Goal: Information Seeking & Learning: Check status

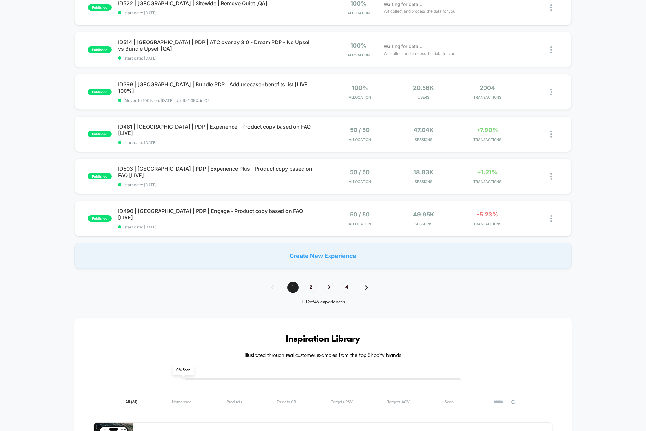
scroll to position [364, 0]
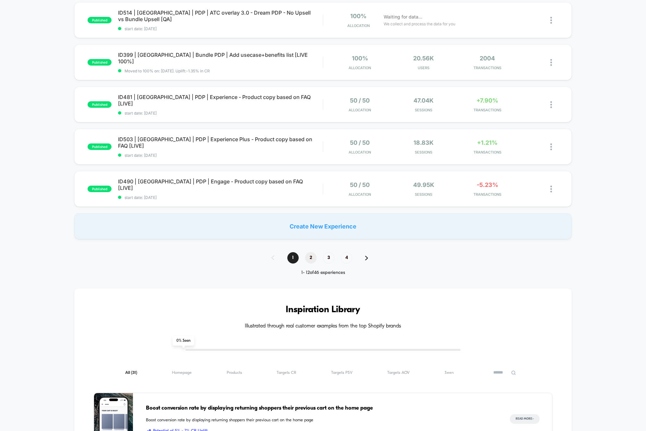
click at [311, 259] on span "2" at bounding box center [310, 257] width 11 height 11
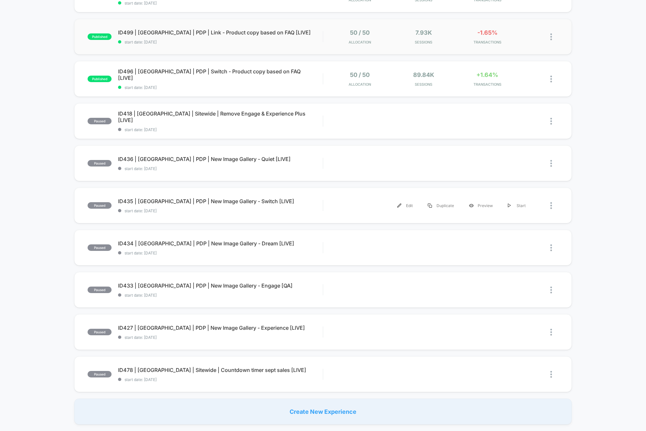
scroll to position [0, 0]
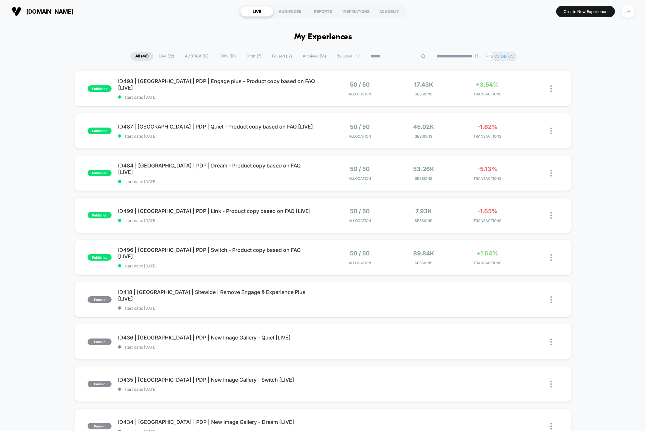
click at [394, 57] on input at bounding box center [398, 57] width 65 height 8
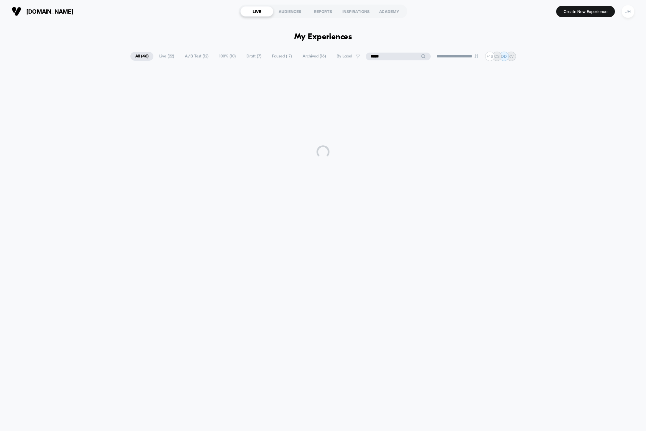
type input "*****"
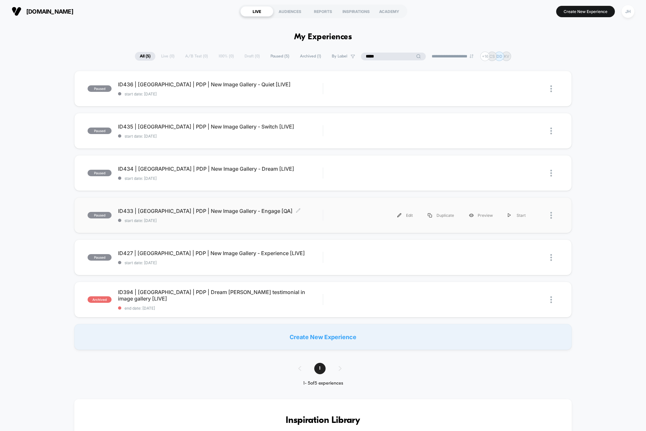
click at [174, 210] on span "ID433 | [GEOGRAPHIC_DATA] | PDP | New Image Gallery - Engage [QA] Click to edit…" at bounding box center [220, 211] width 205 height 6
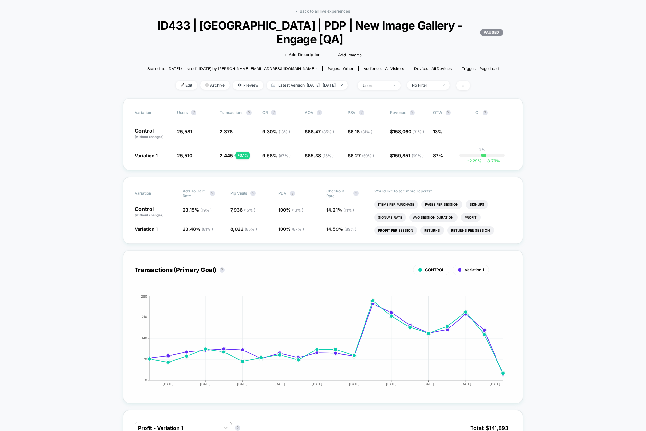
scroll to position [29, 0]
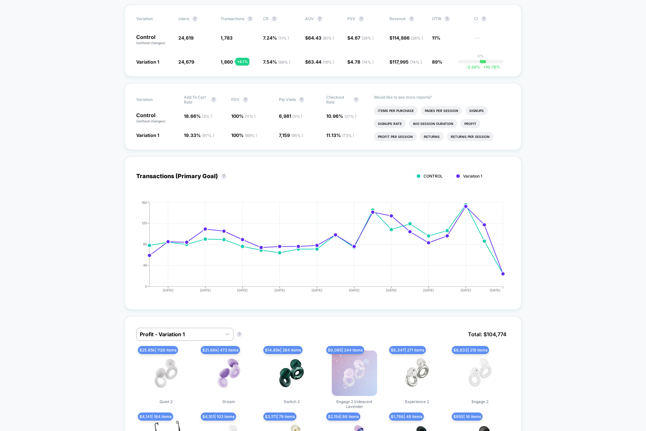
scroll to position [121, 0]
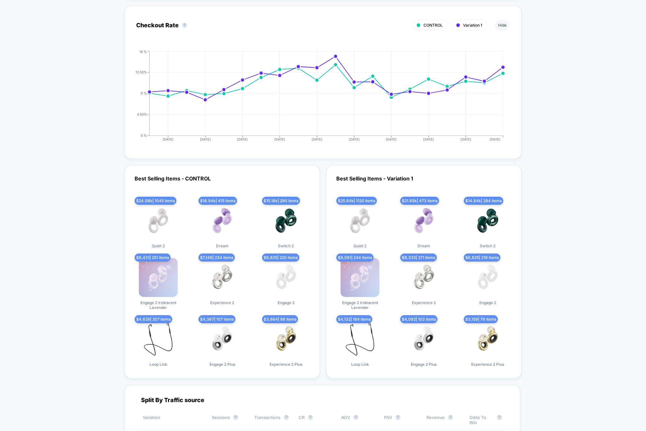
scroll to position [1725, 0]
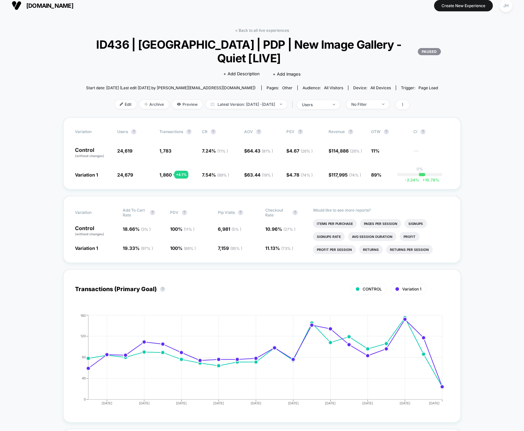
scroll to position [12, 0]
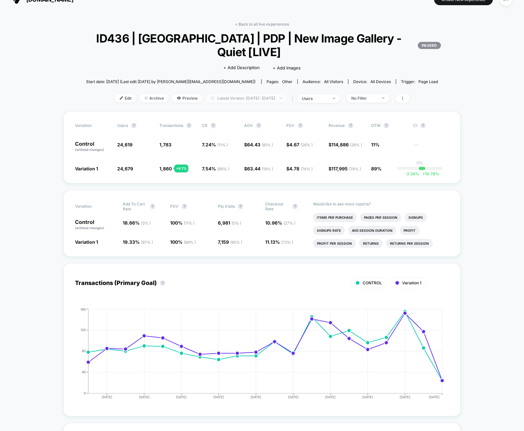
click at [263, 97] on span "Latest Version: [DATE] - [DATE]" at bounding box center [246, 98] width 81 height 9
select select "*"
select select "****"
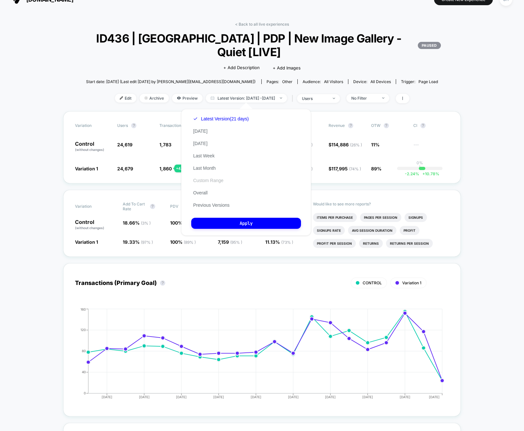
click at [214, 182] on button "Custom Range" at bounding box center [208, 180] width 34 height 6
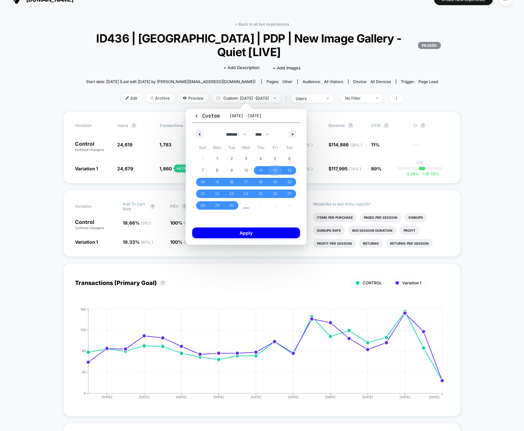
click at [276, 169] on span "12" at bounding box center [275, 171] width 4 height 12
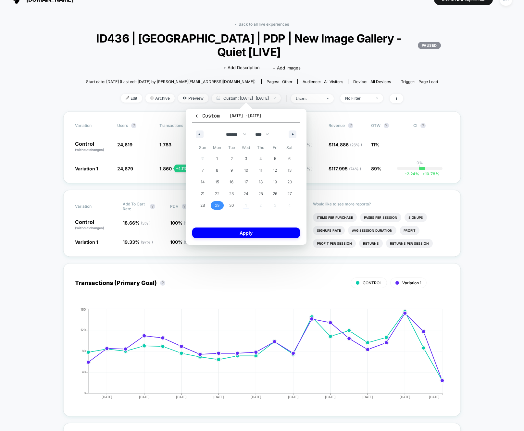
click at [220, 205] on span "29" at bounding box center [217, 205] width 15 height 8
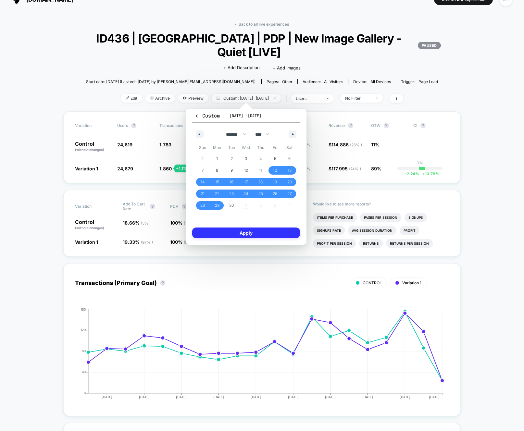
click at [252, 232] on button "Apply" at bounding box center [246, 232] width 108 height 11
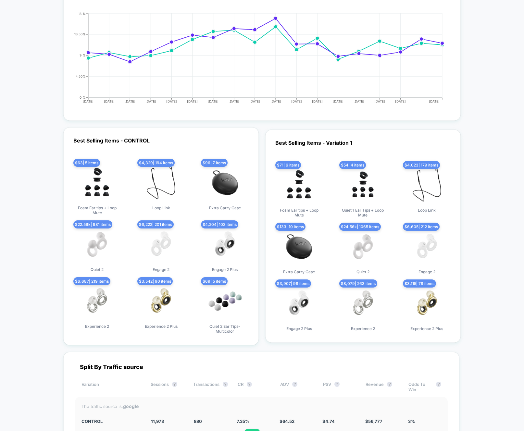
scroll to position [1766, 0]
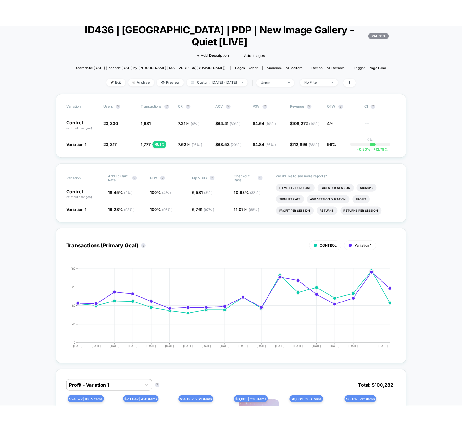
scroll to position [0, 0]
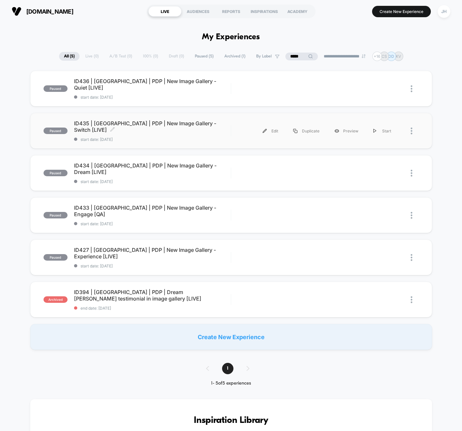
click at [190, 129] on span "ID435 | [GEOGRAPHIC_DATA] | PDP | New Image Gallery - Switch [LIVE] Click to ed…" at bounding box center [152, 126] width 157 height 13
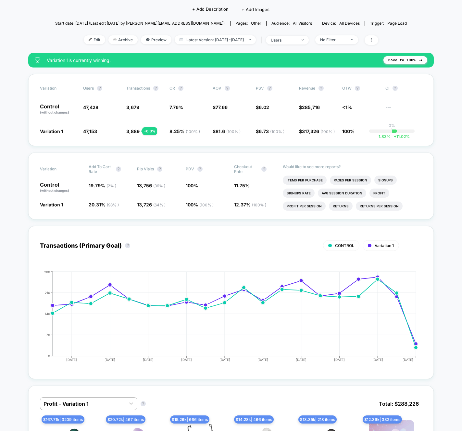
scroll to position [67, 0]
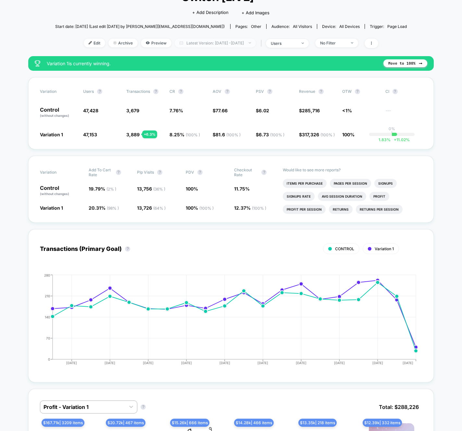
click at [239, 42] on span "Latest Version: [DATE] - [DATE]" at bounding box center [215, 43] width 81 height 9
select select "*"
select select "****"
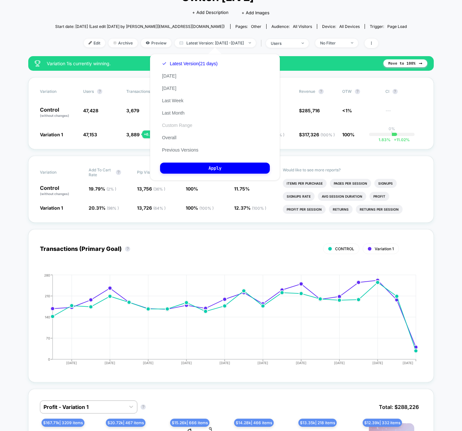
click at [183, 123] on button "Custom Range" at bounding box center [177, 125] width 34 height 6
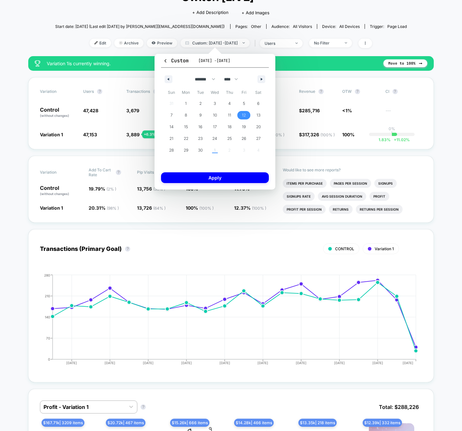
click at [243, 112] on span "12" at bounding box center [244, 115] width 4 height 12
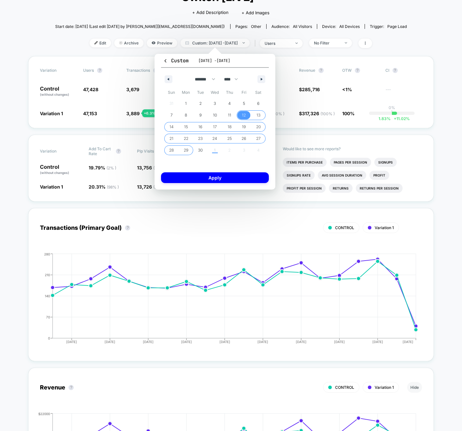
click at [188, 149] on span "29" at bounding box center [186, 150] width 5 height 12
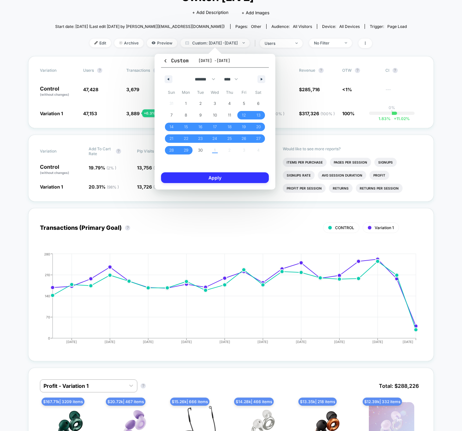
click at [201, 179] on button "Apply" at bounding box center [215, 177] width 108 height 11
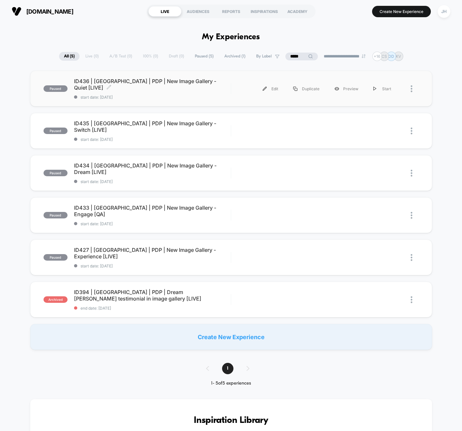
click at [177, 83] on span "ID436 | [GEOGRAPHIC_DATA] | PDP | New Image Gallery - Quiet [LIVE] Click to edi…" at bounding box center [152, 84] width 157 height 13
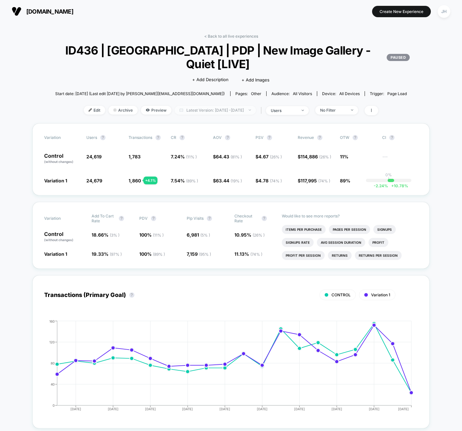
click at [240, 112] on span "Latest Version: [DATE] - [DATE]" at bounding box center [215, 110] width 81 height 9
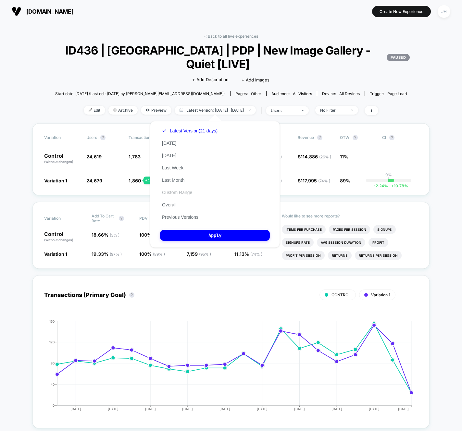
click at [189, 192] on button "Custom Range" at bounding box center [177, 192] width 34 height 6
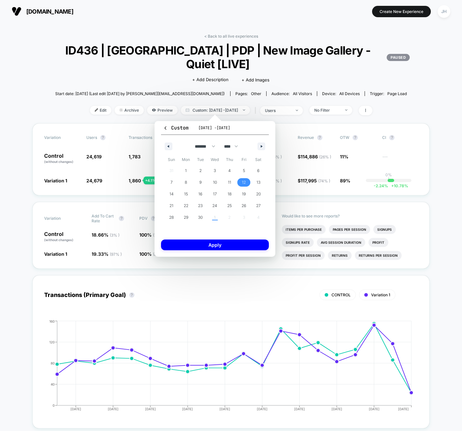
click at [245, 181] on span "12" at bounding box center [244, 183] width 4 height 12
click at [184, 219] on span "29" at bounding box center [186, 218] width 5 height 12
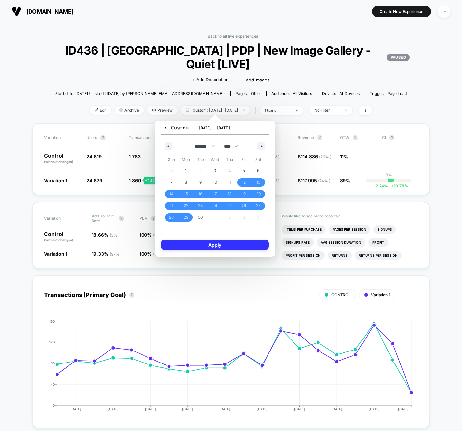
click at [203, 242] on button "Apply" at bounding box center [215, 244] width 108 height 11
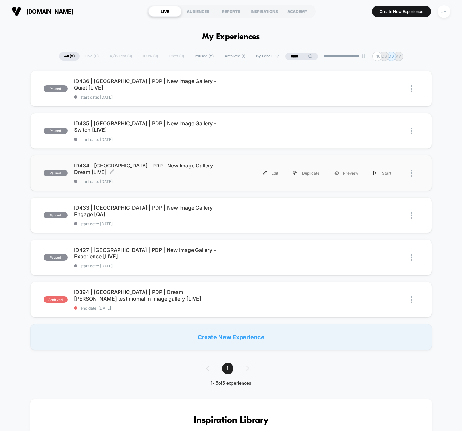
click at [197, 171] on span "ID434 | [GEOGRAPHIC_DATA] | PDP | New Image Gallery - Dream [LIVE] Click to edi…" at bounding box center [152, 168] width 157 height 13
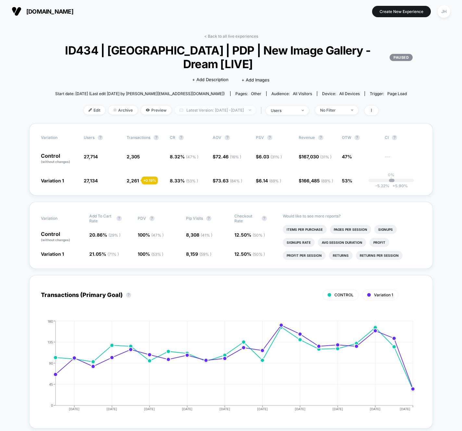
click at [220, 111] on span "Latest Version: [DATE] - [DATE]" at bounding box center [215, 110] width 81 height 9
select select "*"
select select "****"
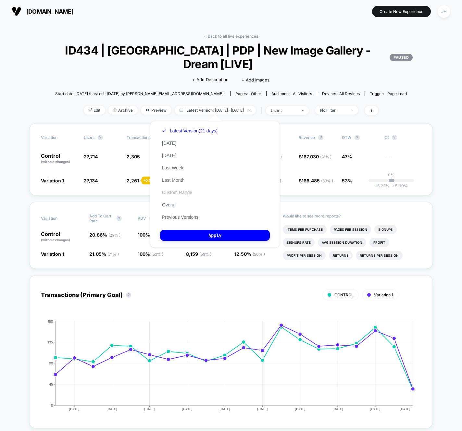
click at [188, 191] on button "Custom Range" at bounding box center [177, 192] width 34 height 6
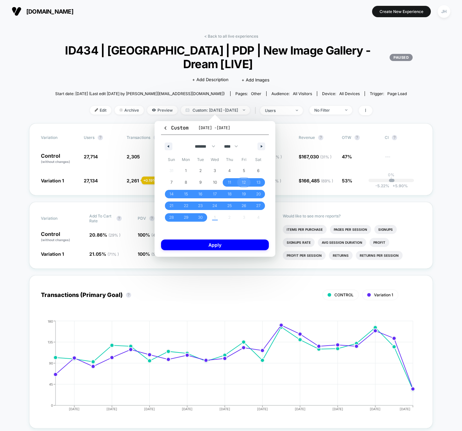
click at [241, 184] on span "12" at bounding box center [244, 182] width 15 height 8
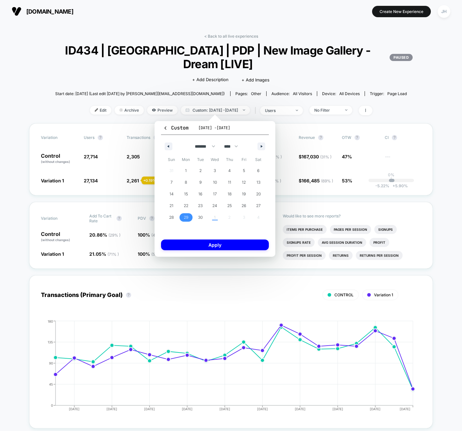
click at [187, 215] on span "29" at bounding box center [186, 218] width 5 height 12
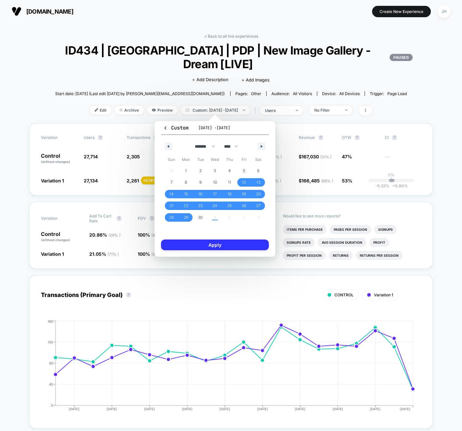
click at [211, 245] on button "Apply" at bounding box center [215, 244] width 108 height 11
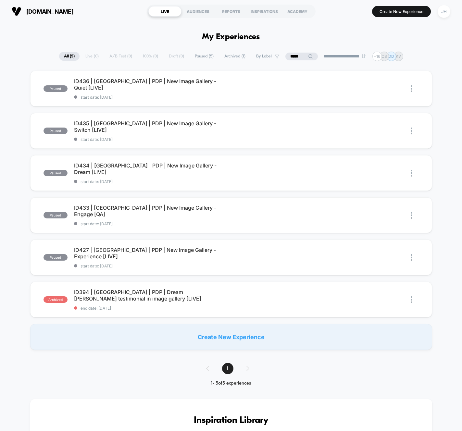
click at [445, 210] on div "paused ID436 | [GEOGRAPHIC_DATA] | PDP | New Image Gallery - Quiet [LIVE] start…" at bounding box center [231, 210] width 462 height 279
click at [182, 211] on span "ID433 | [GEOGRAPHIC_DATA] | PDP | New Image Gallery - Engage [QA] Click to edit…" at bounding box center [152, 210] width 157 height 13
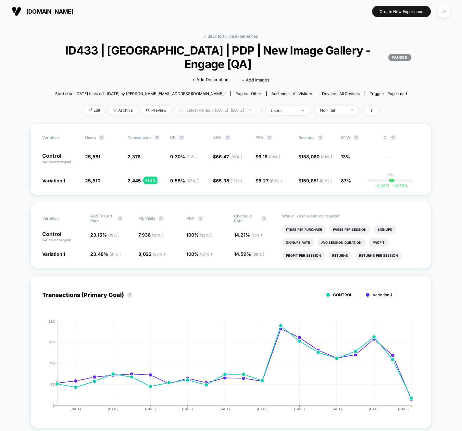
click at [228, 113] on span "Latest Version: [DATE] - [DATE]" at bounding box center [215, 110] width 81 height 9
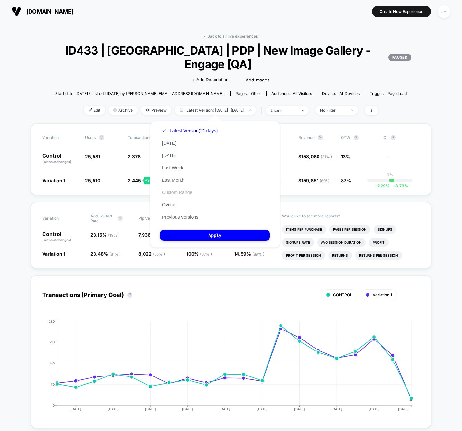
click at [189, 193] on button "Custom Range" at bounding box center [177, 192] width 34 height 6
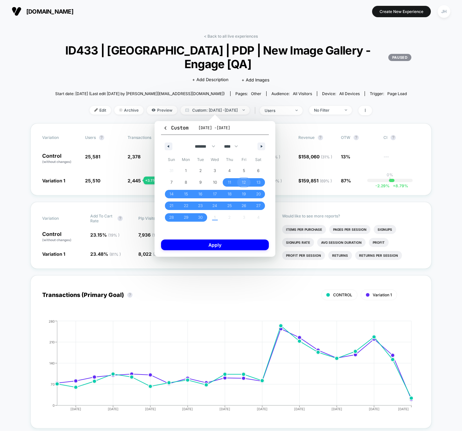
click at [246, 184] on span "12" at bounding box center [244, 182] width 15 height 8
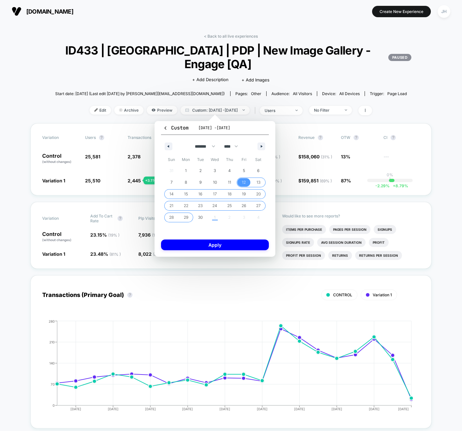
click at [184, 218] on span "29" at bounding box center [186, 218] width 5 height 12
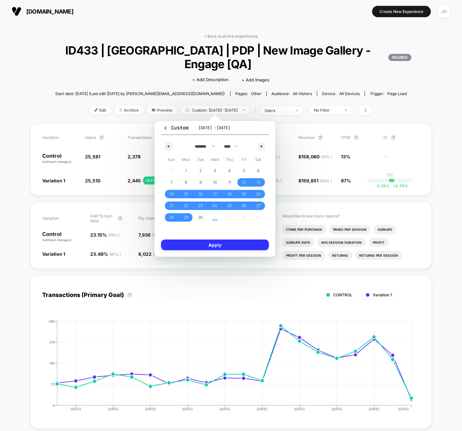
click at [204, 242] on button "Apply" at bounding box center [215, 244] width 108 height 11
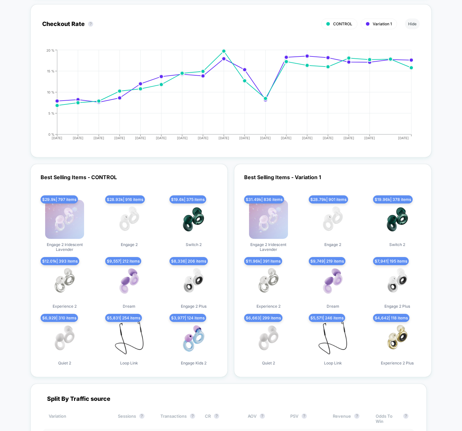
scroll to position [1715, 0]
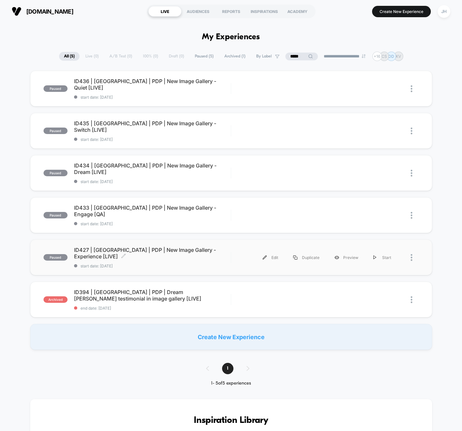
click at [194, 251] on span "ID427 | [GEOGRAPHIC_DATA] | PDP | New Image Gallery - Experience [LIVE] Click t…" at bounding box center [152, 253] width 157 height 13
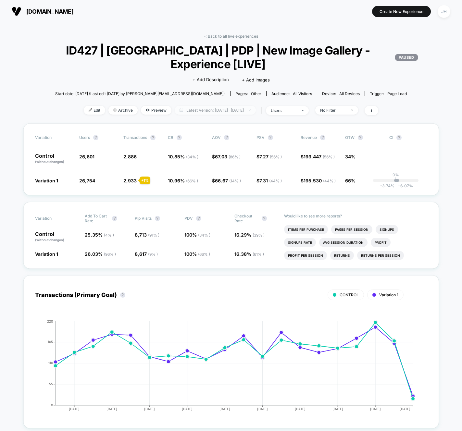
click at [212, 107] on span "Latest Version: [DATE] - [DATE]" at bounding box center [215, 110] width 81 height 9
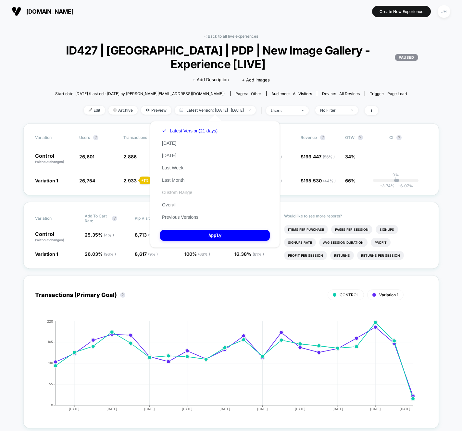
click at [184, 190] on button "Custom Range" at bounding box center [177, 192] width 34 height 6
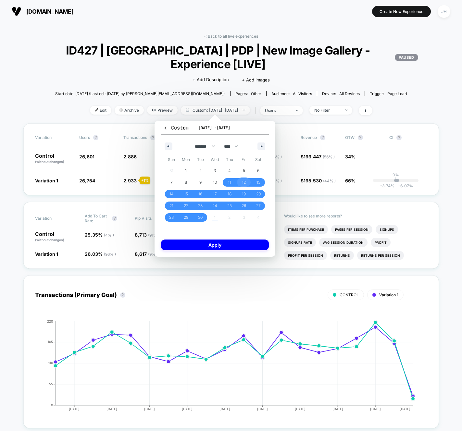
click at [242, 179] on span "12" at bounding box center [244, 183] width 4 height 12
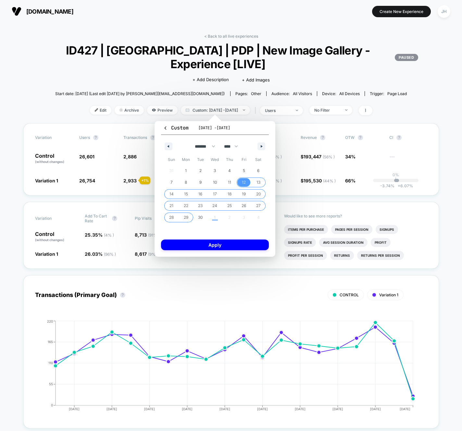
click at [184, 218] on span "29" at bounding box center [186, 218] width 5 height 12
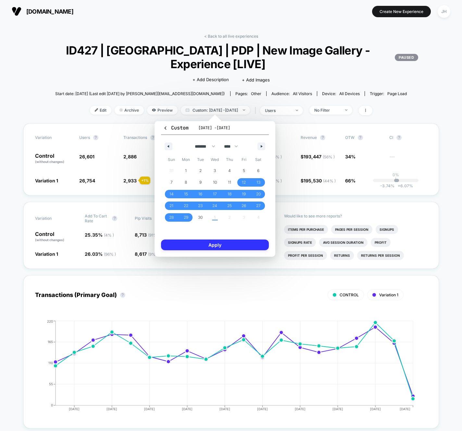
click at [202, 244] on button "Apply" at bounding box center [215, 244] width 108 height 11
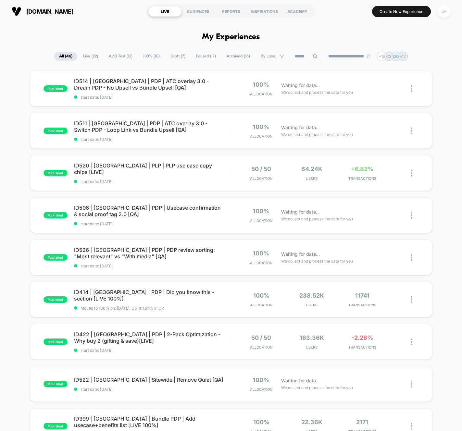
click at [444, 13] on div "JH" at bounding box center [443, 11] width 13 height 13
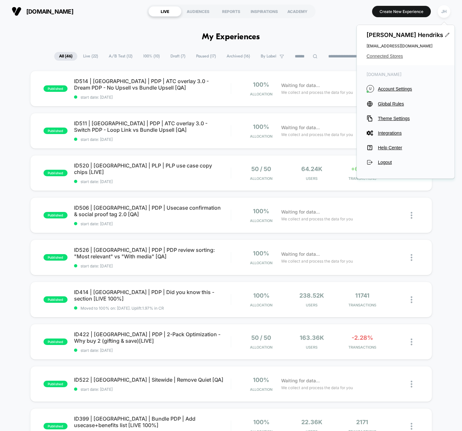
click at [388, 57] on span "Connected Stores" at bounding box center [405, 56] width 78 height 5
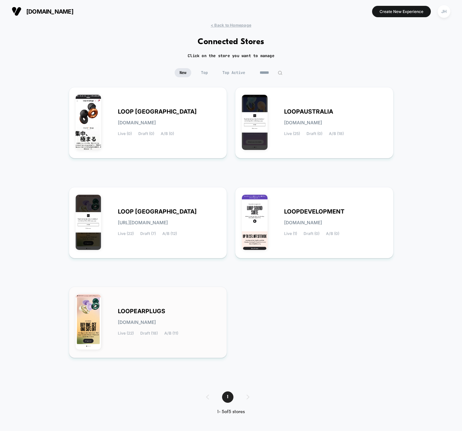
click at [153, 312] on span "LOOPEARPLUGS" at bounding box center [141, 311] width 47 height 5
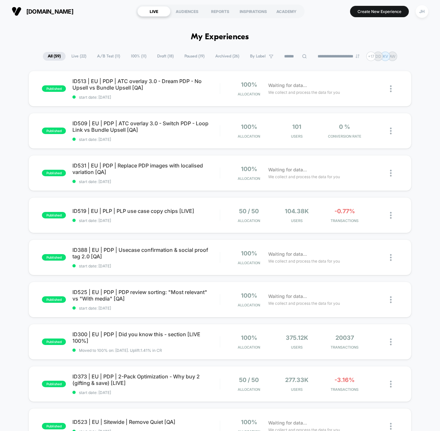
click at [289, 59] on input at bounding box center [295, 57] width 32 height 8
type input "*****"
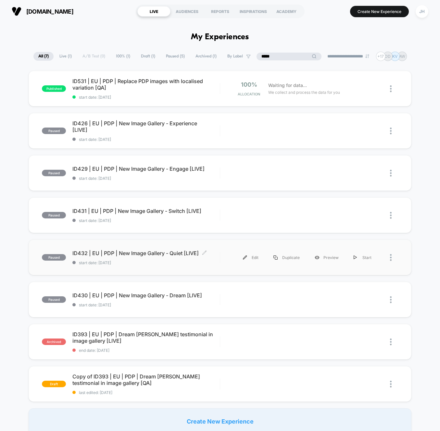
click at [172, 252] on span "ID432 | EU | PDP | New Image Gallery - Quiet [LIVE] Click to edit experience de…" at bounding box center [145, 253] width 147 height 6
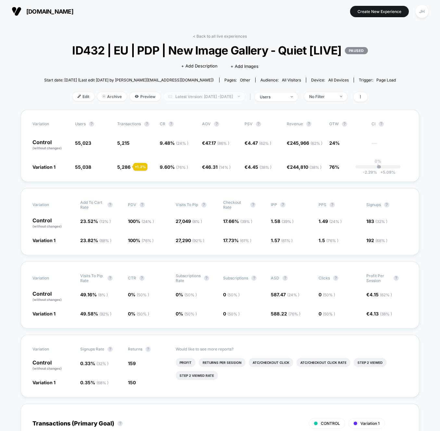
click at [198, 94] on span "Latest Version: [DATE] - [DATE]" at bounding box center [204, 96] width 81 height 9
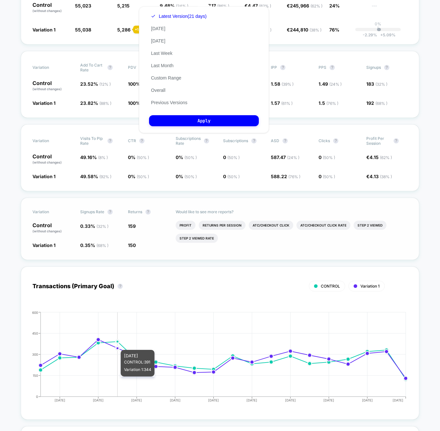
scroll to position [104, 0]
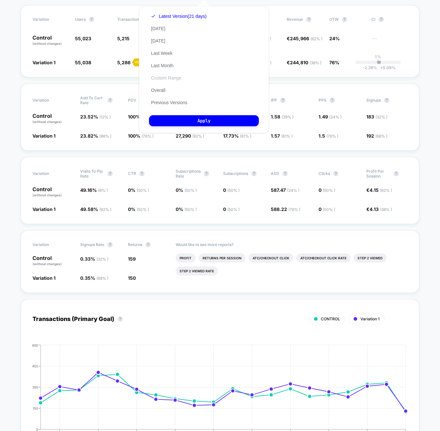
click at [177, 80] on button "Custom Range" at bounding box center [166, 78] width 34 height 6
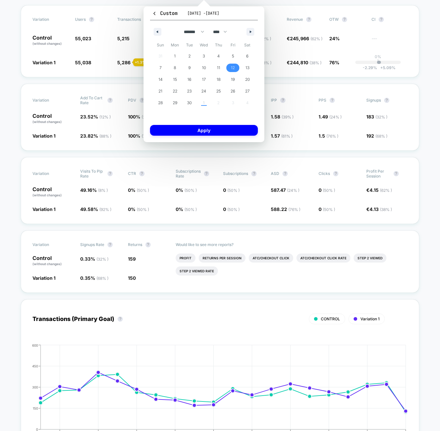
click at [230, 68] on span "12" at bounding box center [233, 68] width 15 height 8
click at [176, 102] on span "29" at bounding box center [175, 103] width 5 height 12
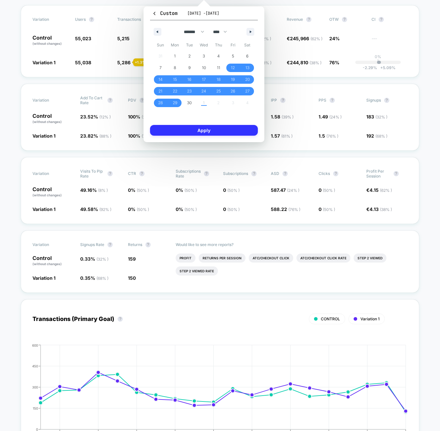
click at [193, 131] on button "Apply" at bounding box center [204, 130] width 108 height 11
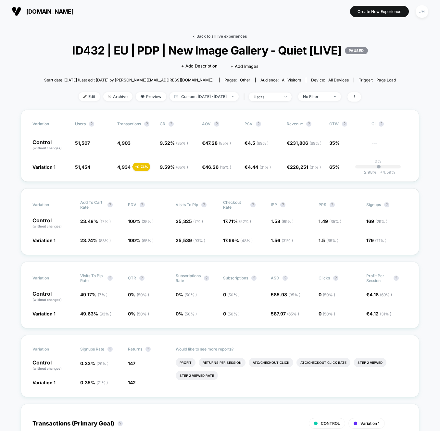
click at [208, 37] on link "< Back to all live experiences" at bounding box center [220, 36] width 54 height 5
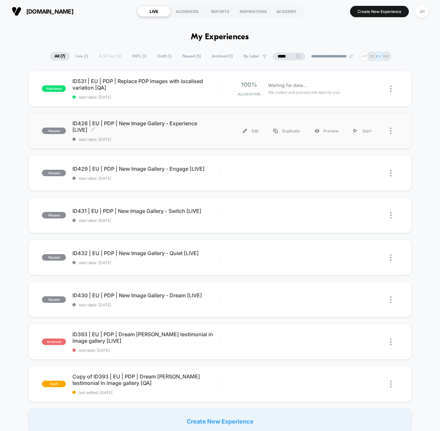
scroll to position [2, 0]
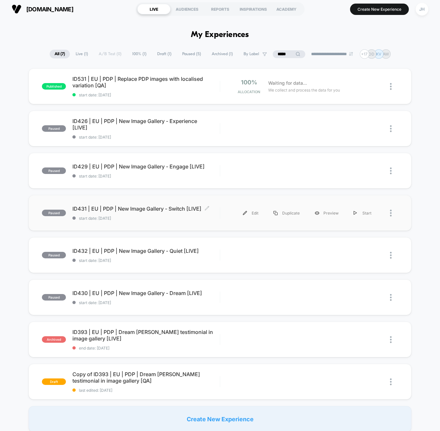
click at [172, 209] on span "ID431 | EU | PDP | New Image Gallery - Switch [LIVE] Click to edit experience d…" at bounding box center [145, 208] width 147 height 6
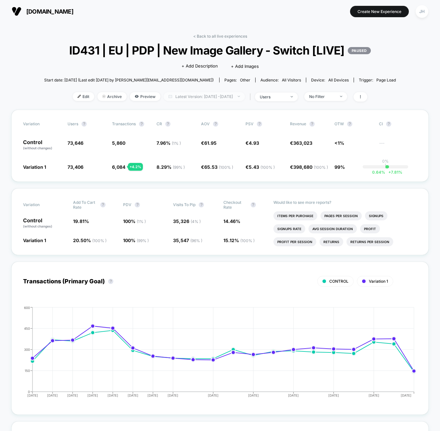
click at [222, 101] on span "Latest Version: [DATE] - [DATE]" at bounding box center [204, 96] width 81 height 9
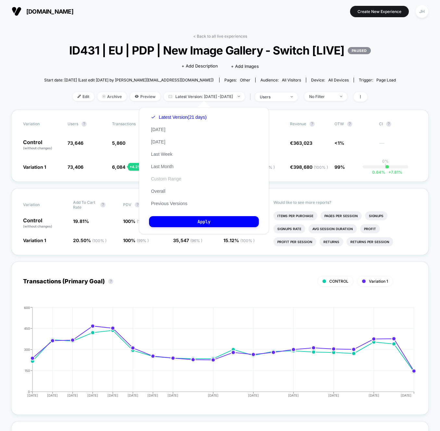
click at [172, 179] on button "Custom Range" at bounding box center [166, 179] width 34 height 6
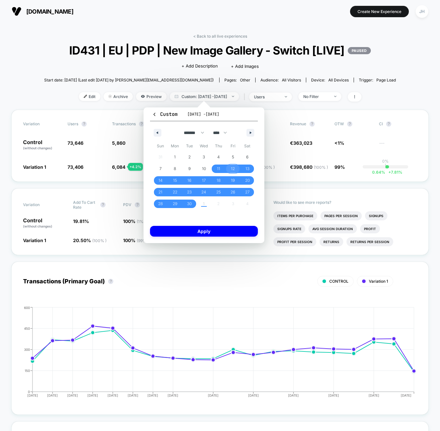
click at [236, 169] on span "12" at bounding box center [233, 169] width 15 height 8
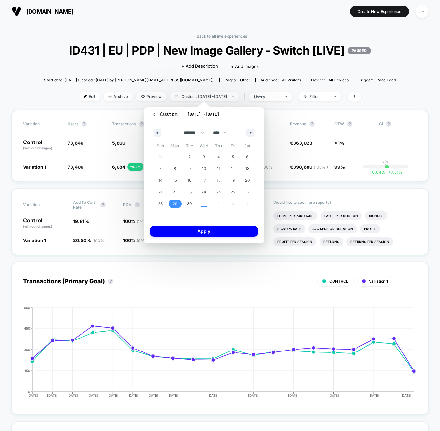
click at [176, 204] on span "29" at bounding box center [175, 204] width 5 height 12
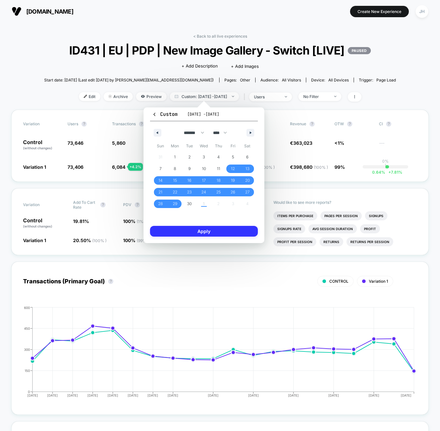
click at [187, 230] on button "Apply" at bounding box center [204, 231] width 108 height 11
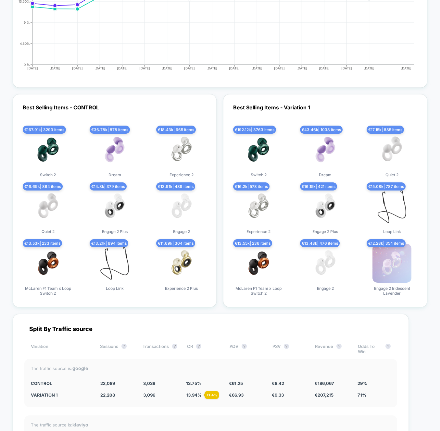
scroll to position [1781, 0]
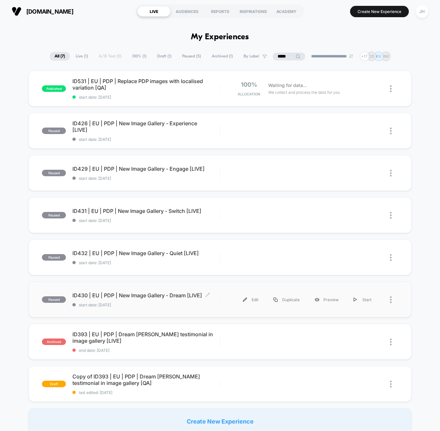
click at [172, 298] on span "ID430 | EU | PDP | New Image Gallery - Dream [LIVE] Click to edit experience de…" at bounding box center [145, 295] width 147 height 6
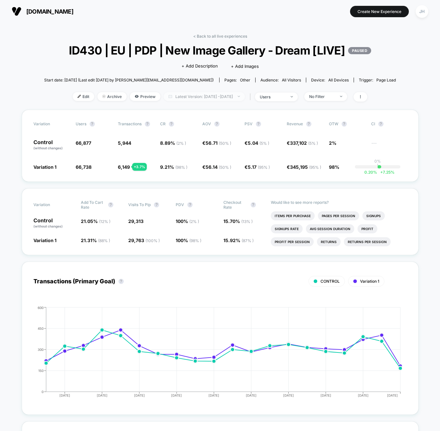
click at [235, 98] on span "Latest Version: [DATE] - [DATE]" at bounding box center [204, 96] width 81 height 9
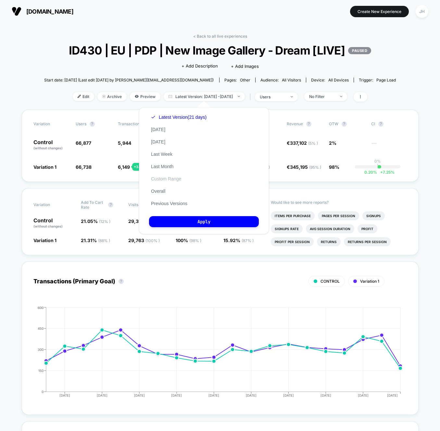
click at [176, 177] on button "Custom Range" at bounding box center [166, 179] width 34 height 6
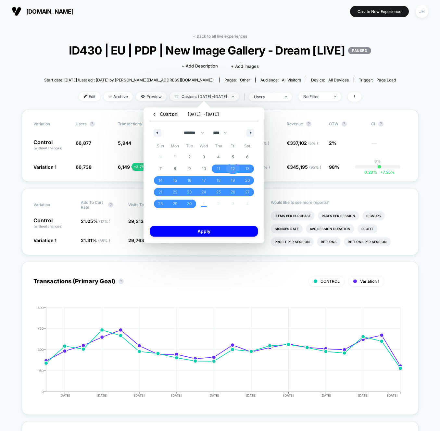
click at [231, 170] on span "12" at bounding box center [233, 169] width 4 height 12
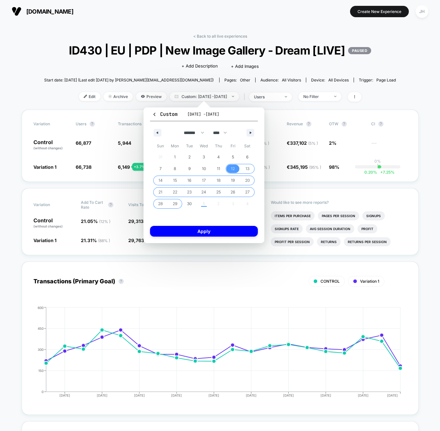
click at [175, 204] on span "29" at bounding box center [175, 204] width 5 height 12
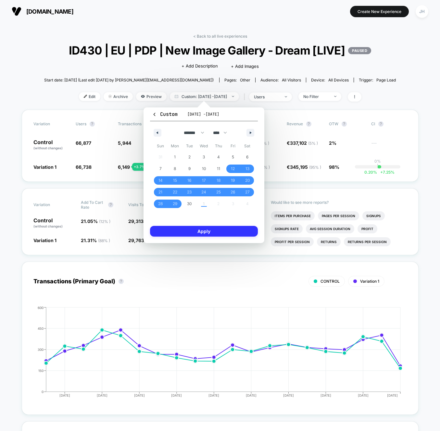
click at [192, 233] on button "Apply" at bounding box center [204, 231] width 108 height 11
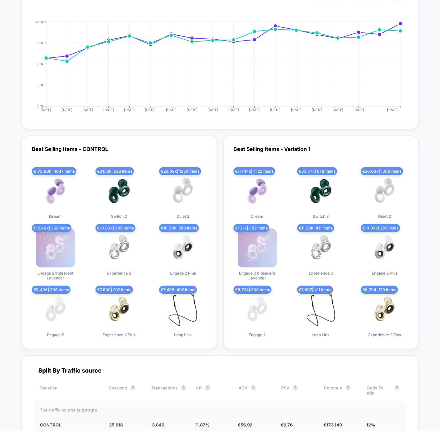
scroll to position [1736, 0]
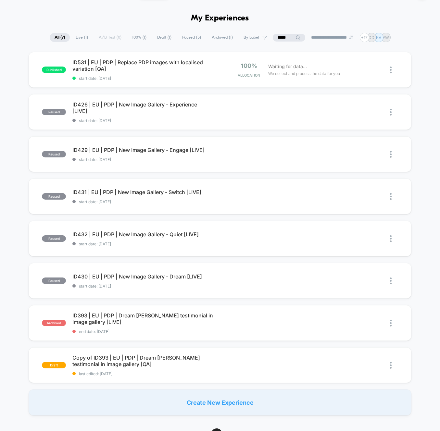
scroll to position [20, 0]
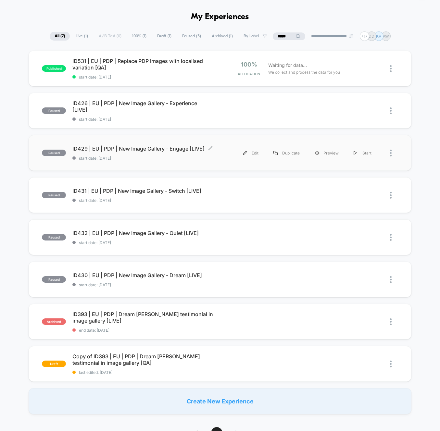
click at [165, 149] on span "ID429 | EU | PDP | New Image Gallery - Engage [LIVE] Click to edit experience d…" at bounding box center [145, 148] width 147 height 6
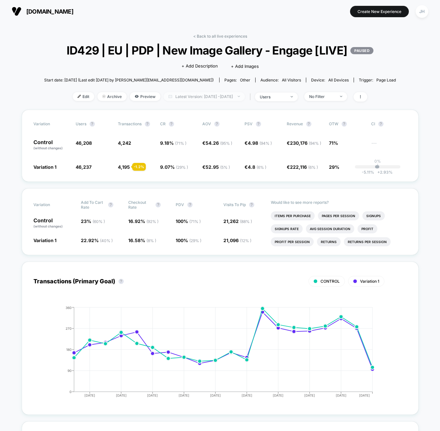
click at [237, 101] on span "Latest Version: [DATE] - [DATE]" at bounding box center [204, 96] width 81 height 9
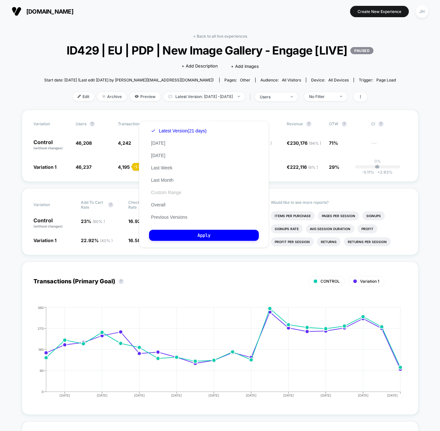
click at [172, 191] on button "Custom Range" at bounding box center [166, 192] width 34 height 6
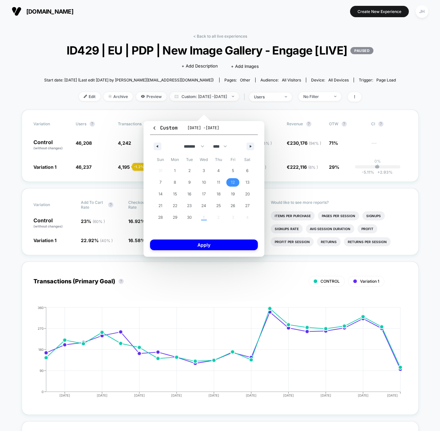
click at [233, 182] on span "12" at bounding box center [233, 183] width 4 height 12
click at [173, 219] on span "29" at bounding box center [175, 218] width 5 height 12
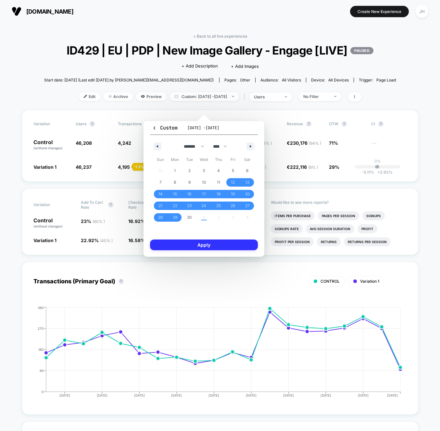
click at [194, 242] on button "Apply" at bounding box center [204, 244] width 108 height 11
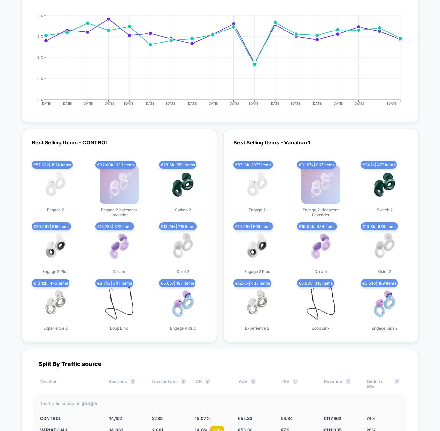
scroll to position [1745, 0]
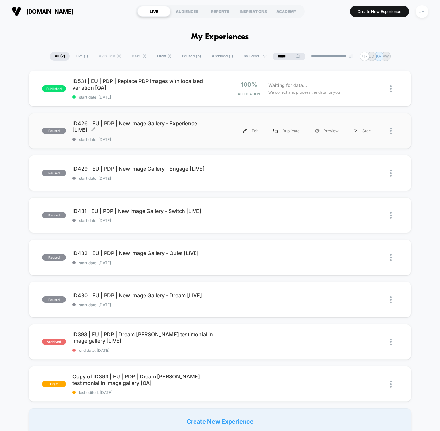
click at [150, 123] on span "ID426 | EU | PDP | New Image Gallery - Experience [LIVE] Click to edit experien…" at bounding box center [145, 126] width 147 height 13
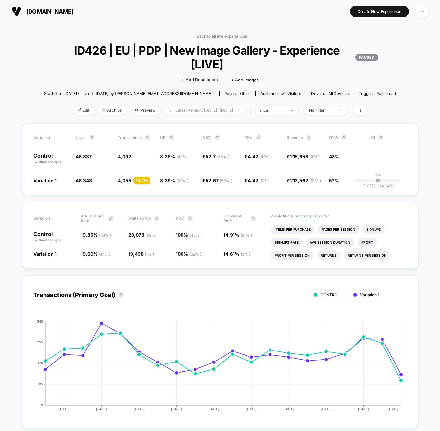
click at [186, 111] on span "Latest Version: [DATE] - [DATE]" at bounding box center [204, 110] width 81 height 9
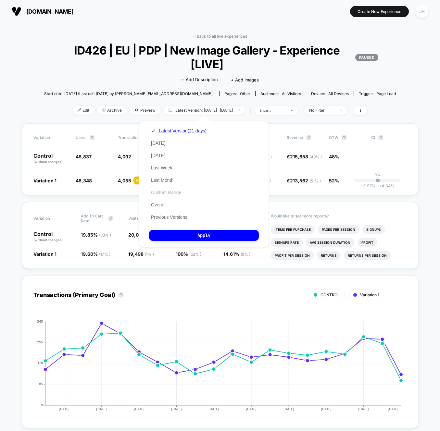
click at [173, 192] on button "Custom Range" at bounding box center [166, 192] width 34 height 6
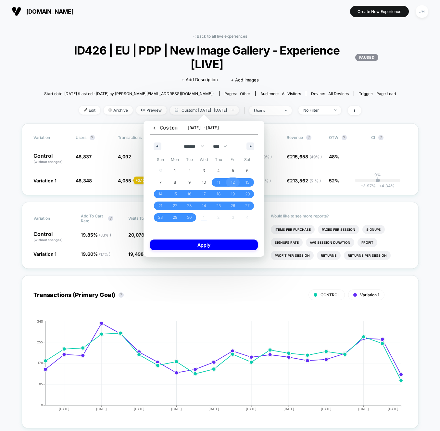
click at [228, 181] on span "12" at bounding box center [233, 182] width 15 height 8
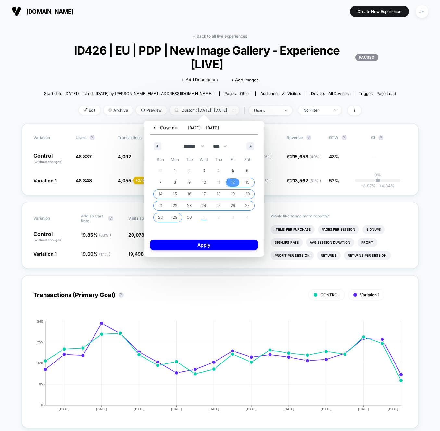
click at [176, 219] on span "29" at bounding box center [175, 218] width 5 height 12
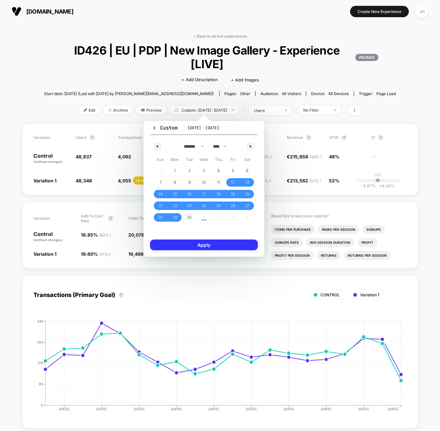
click at [181, 244] on button "Apply" at bounding box center [204, 244] width 108 height 11
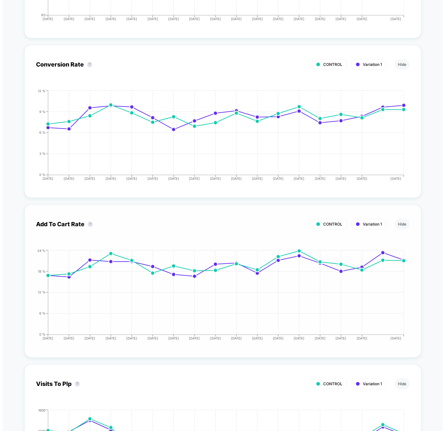
scroll to position [1035, 0]
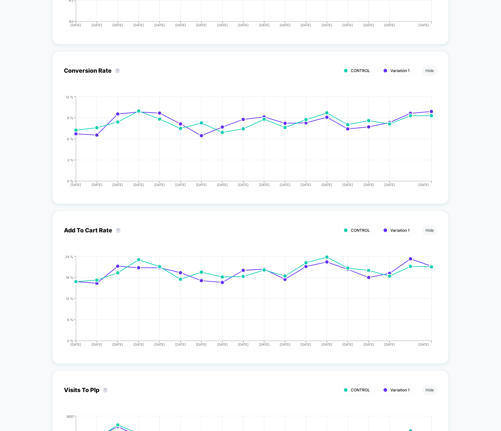
click at [461, 198] on div "< Back to all live experiences ID426 | EU | PDP | New Image Gallery - Experienc…" at bounding box center [250, 251] width 501 height 2529
click at [337, 204] on div "Add To Cart Rate ? CONTROL Variation 1 Hide 2025-09-12 2025-09-13 2025-09-14 20…" at bounding box center [250, 284] width 397 height 160
click at [461, 224] on div "< Back to all live experiences ID426 | EU | PDP | New Image Gallery - Experienc…" at bounding box center [250, 251] width 501 height 2529
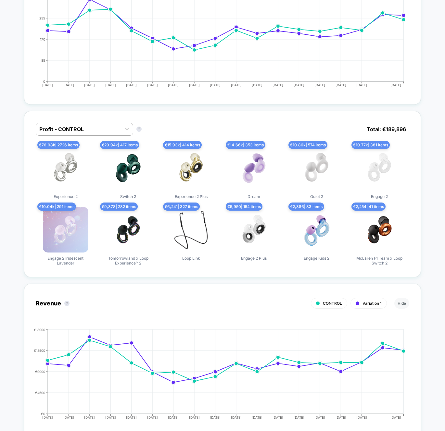
scroll to position [184, 0]
